Goal: Task Accomplishment & Management: Complete application form

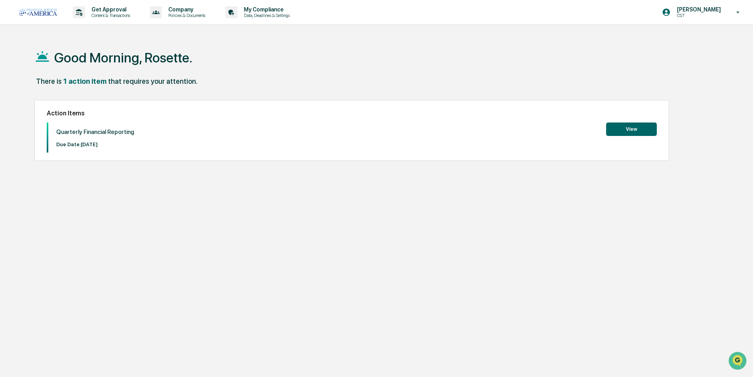
click at [628, 133] on button "View" at bounding box center [631, 129] width 51 height 13
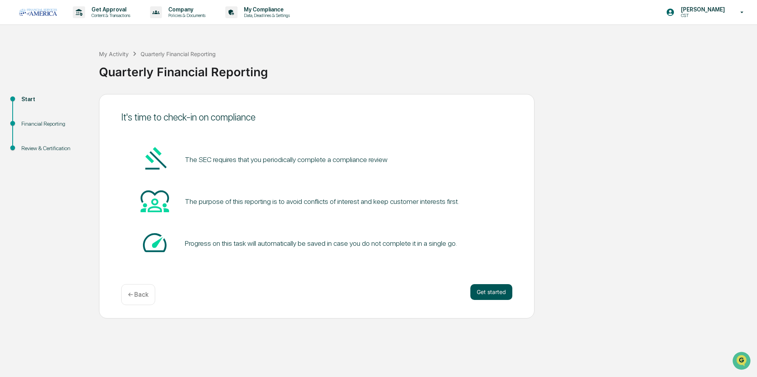
click at [485, 294] on button "Get started" at bounding box center [491, 292] width 42 height 16
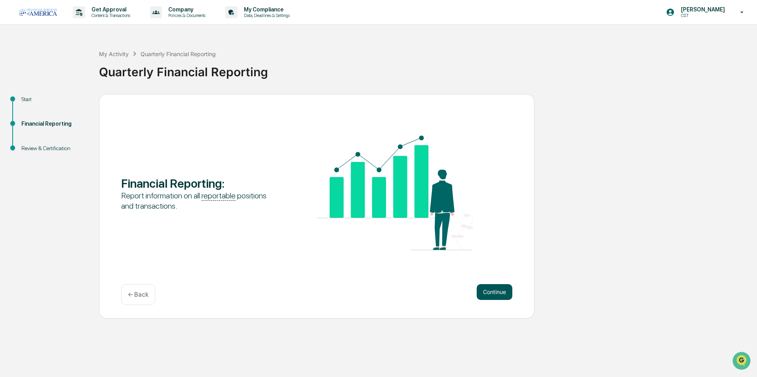
click at [489, 298] on button "Continue" at bounding box center [494, 292] width 36 height 16
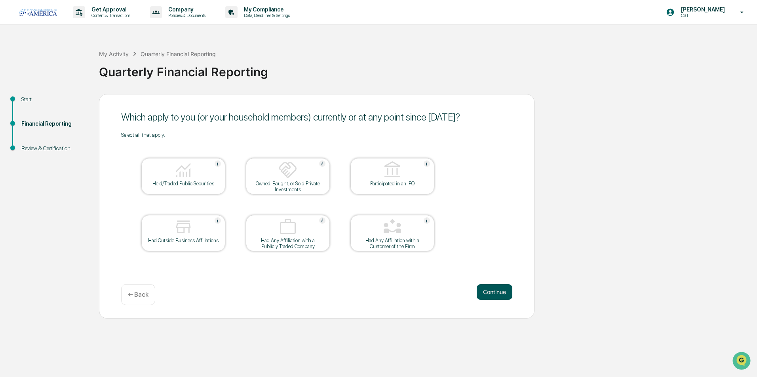
click at [491, 294] on button "Continue" at bounding box center [494, 292] width 36 height 16
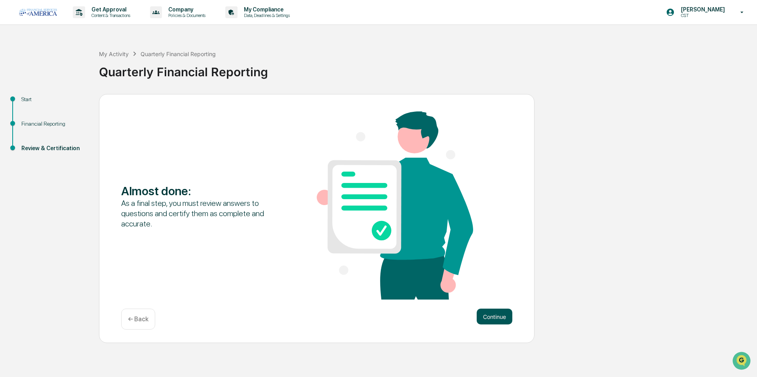
click at [507, 319] on button "Continue" at bounding box center [494, 317] width 36 height 16
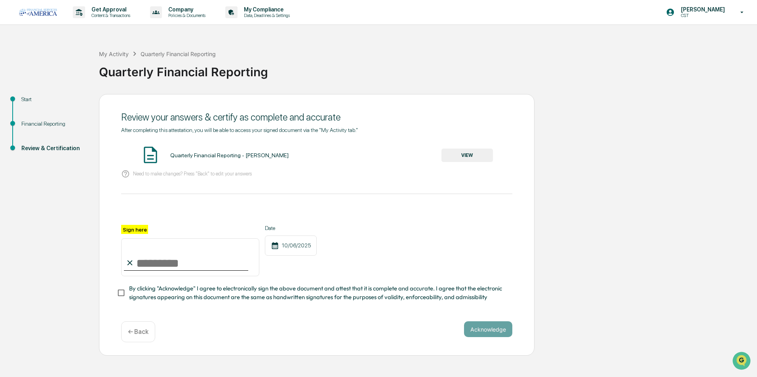
click at [464, 157] on button "VIEW" at bounding box center [466, 155] width 51 height 13
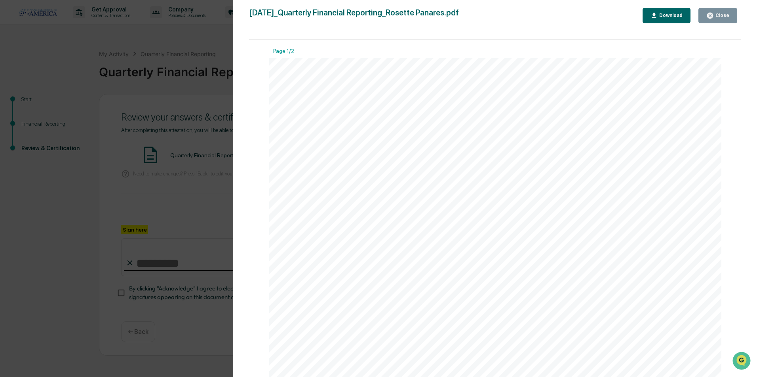
click at [712, 16] on icon "button" at bounding box center [710, 16] width 6 height 6
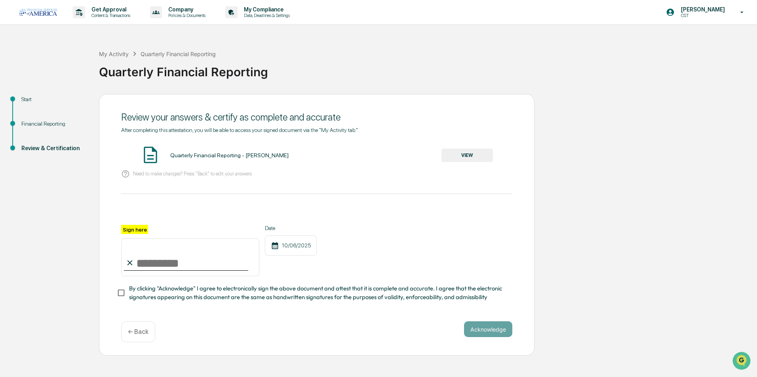
click at [177, 261] on input "Sign here" at bounding box center [190, 258] width 138 height 38
type input "**********"
click at [476, 338] on button "Acknowledge" at bounding box center [488, 330] width 48 height 16
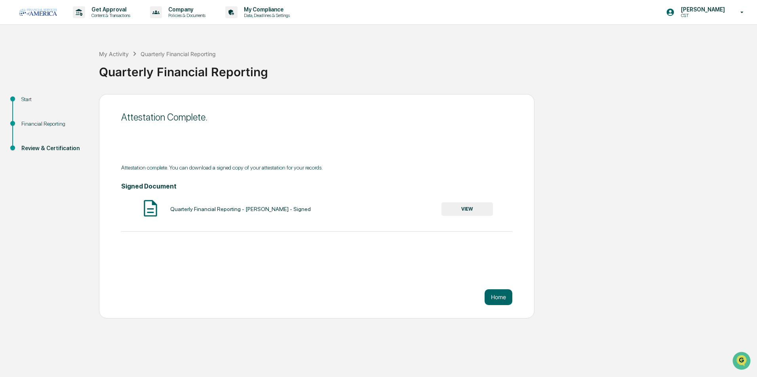
click at [506, 306] on div "Attestation Complete. Attestation complete. You can download a signed copy of y…" at bounding box center [316, 206] width 435 height 225
click at [506, 300] on button "Home" at bounding box center [498, 298] width 28 height 16
